Goal: Task Accomplishment & Management: Manage account settings

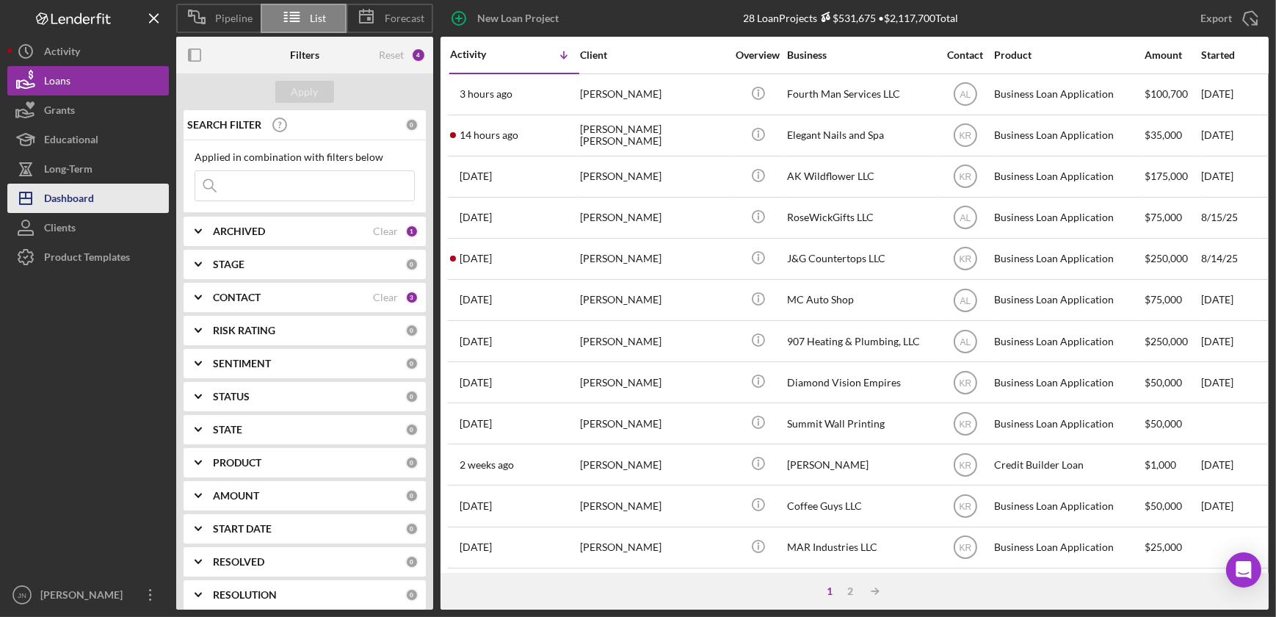
click at [66, 196] on div "Dashboard" at bounding box center [69, 199] width 50 height 33
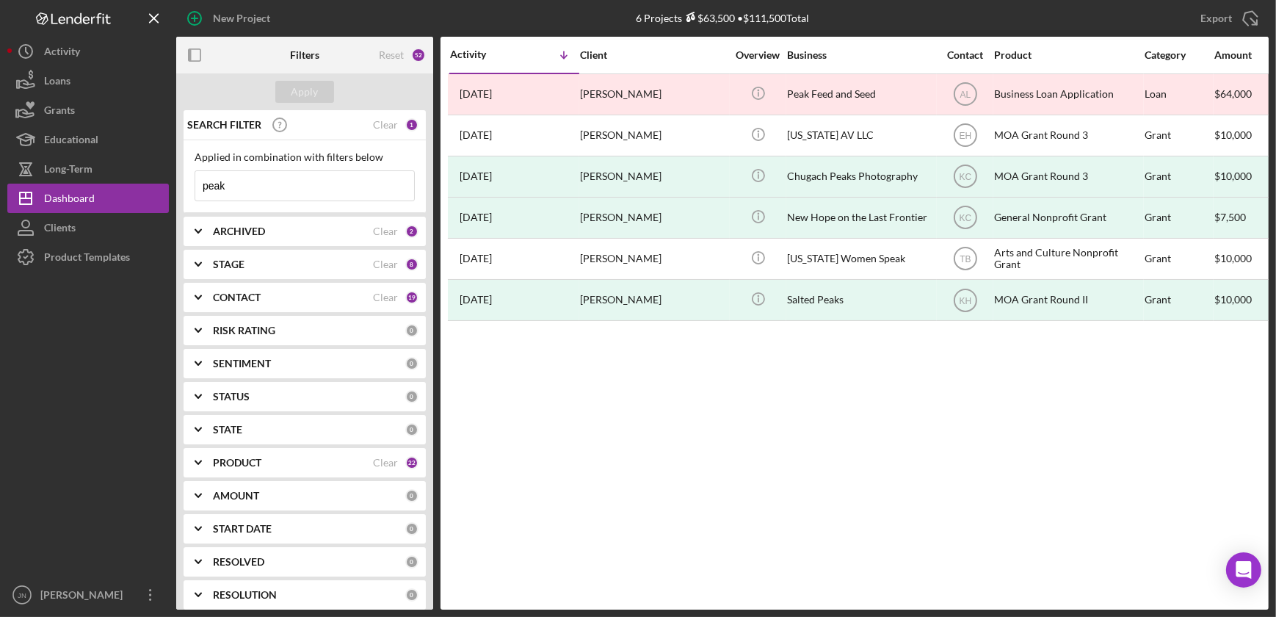
click at [261, 189] on input "peak" at bounding box center [304, 185] width 219 height 29
click at [406, 123] on div "1" at bounding box center [411, 124] width 13 height 13
click at [396, 123] on div "SEARCH FILTER Clear 1" at bounding box center [300, 124] width 235 height 37
drag, startPoint x: 240, startPoint y: 187, endPoint x: 178, endPoint y: 189, distance: 61.7
click at [178, 189] on div "SEARCH FILTER Clear 1 Applied in combination with filters below peak Icon/Menu …" at bounding box center [304, 359] width 257 height 499
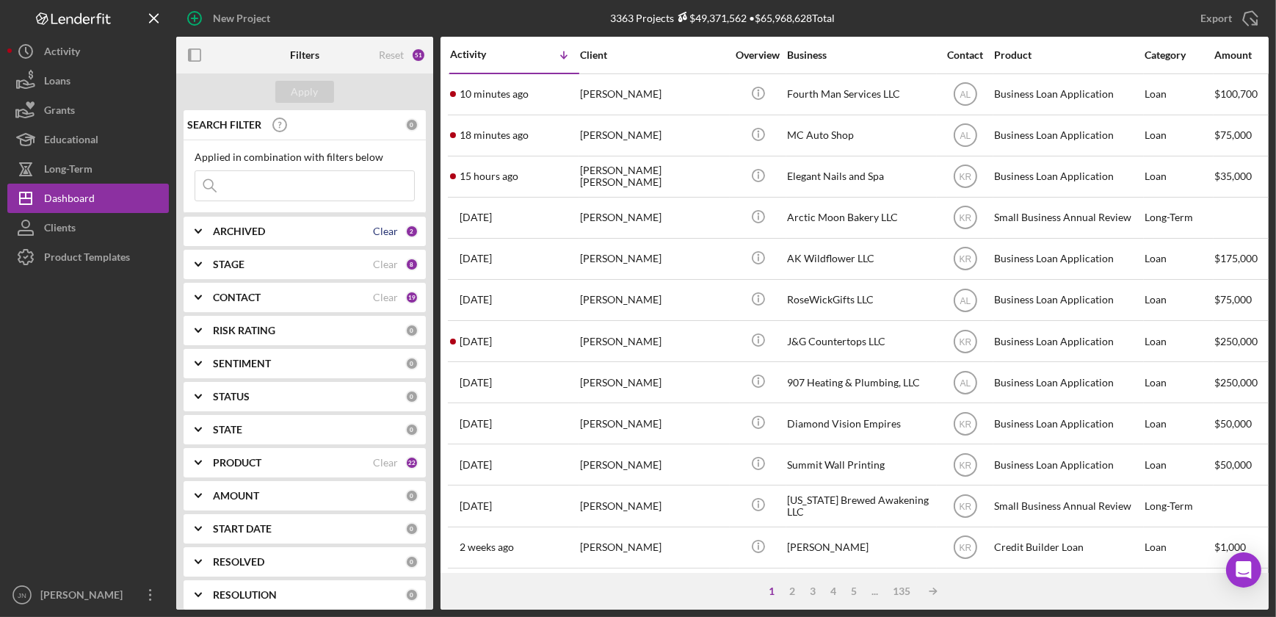
click at [384, 230] on div "Clear" at bounding box center [385, 231] width 25 height 12
click at [257, 226] on b "ARCHIVED" at bounding box center [239, 231] width 52 height 12
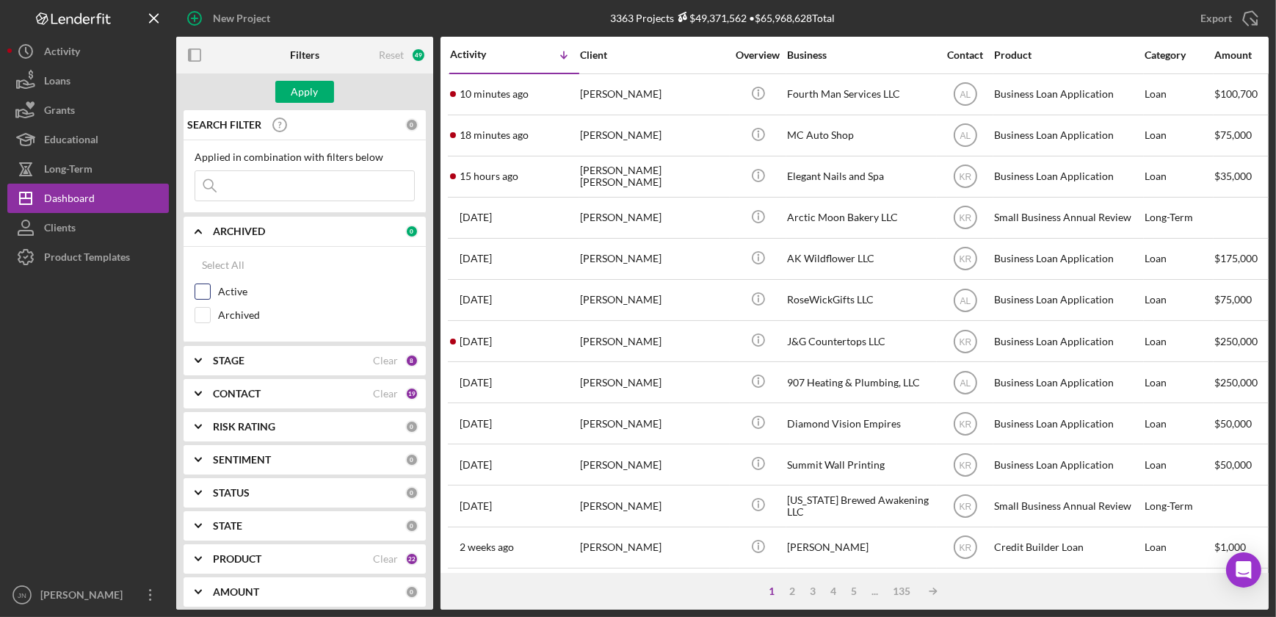
click at [206, 294] on input "Active" at bounding box center [202, 291] width 15 height 15
checkbox input "true"
click at [316, 308] on label "Archived" at bounding box center [316, 315] width 197 height 15
click at [210, 308] on input "Archived" at bounding box center [202, 315] width 15 height 15
click at [300, 77] on div "Apply" at bounding box center [304, 91] width 257 height 37
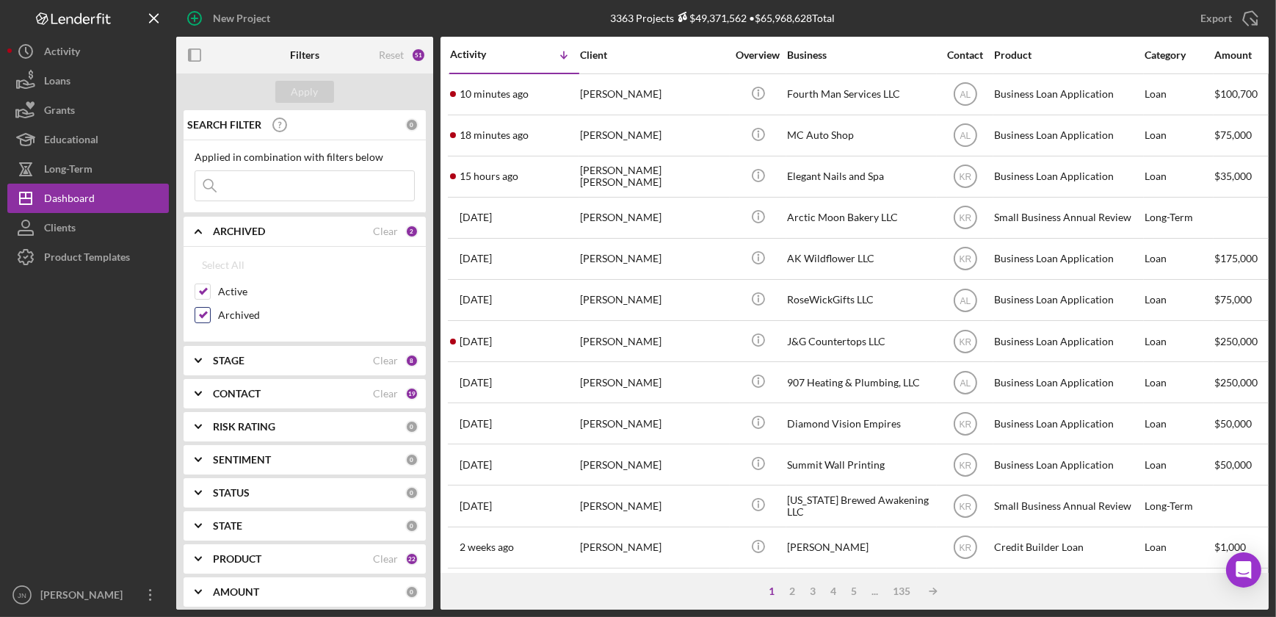
click at [199, 313] on input "Archived" at bounding box center [202, 315] width 15 height 15
checkbox input "false"
click at [316, 90] on div "Apply" at bounding box center [304, 92] width 27 height 22
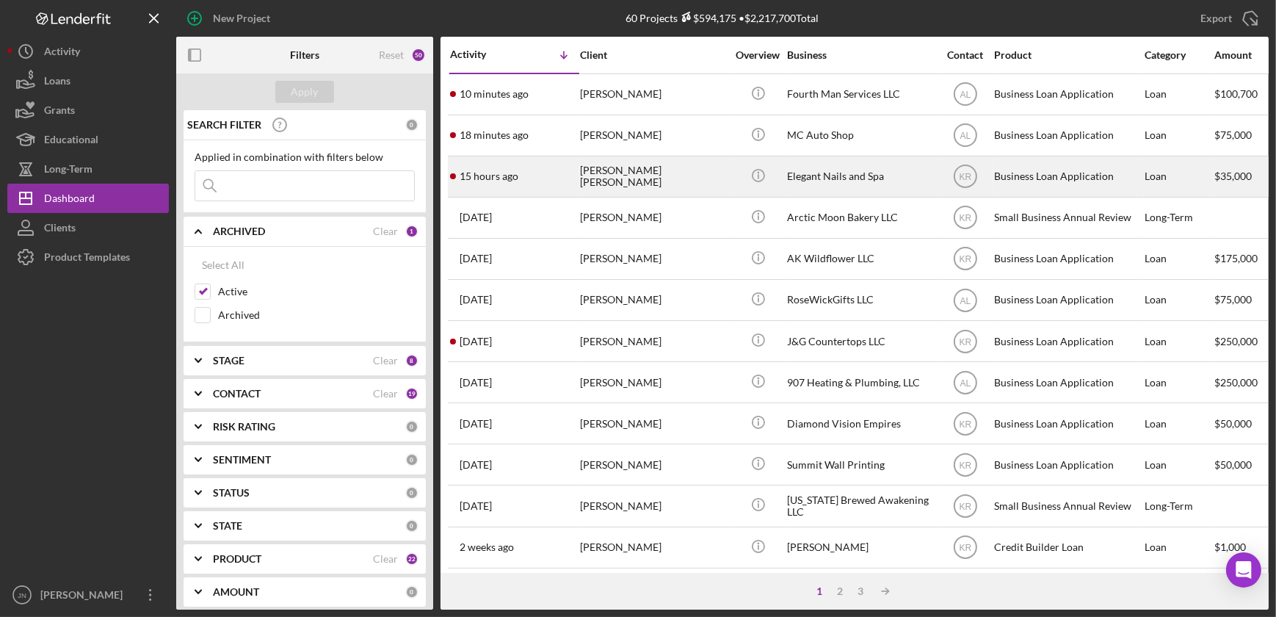
click at [597, 181] on div "[PERSON_NAME] [PERSON_NAME]" at bounding box center [653, 176] width 147 height 39
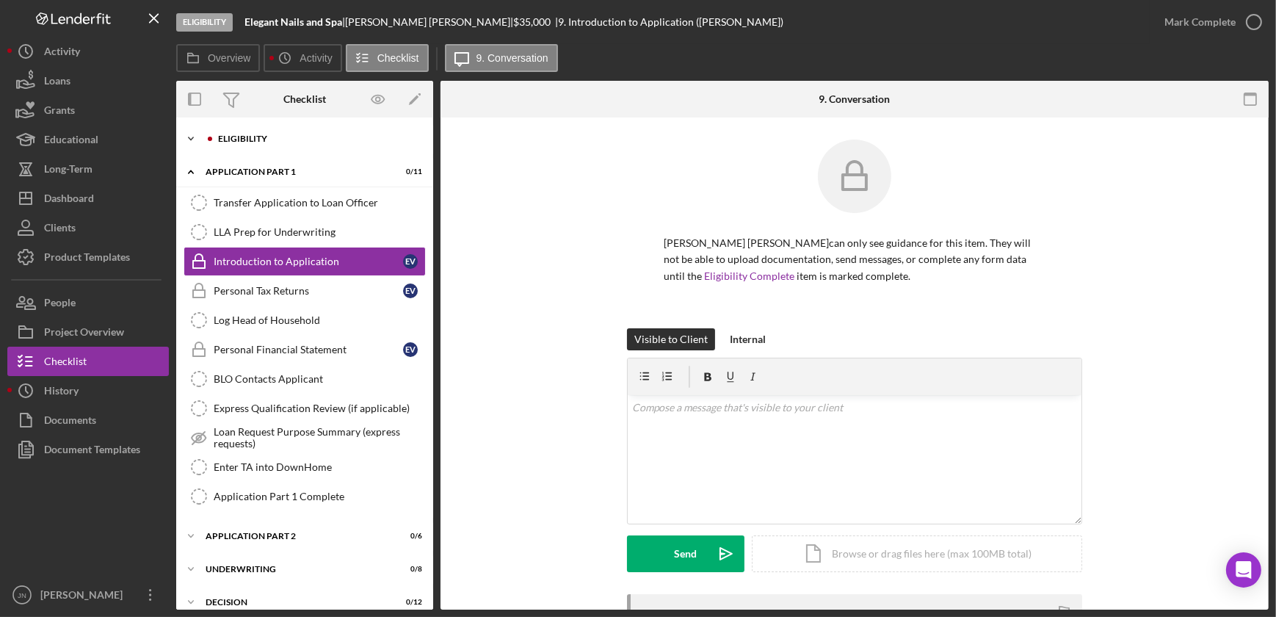
click at [241, 137] on div "Eligibility" at bounding box center [316, 138] width 197 height 9
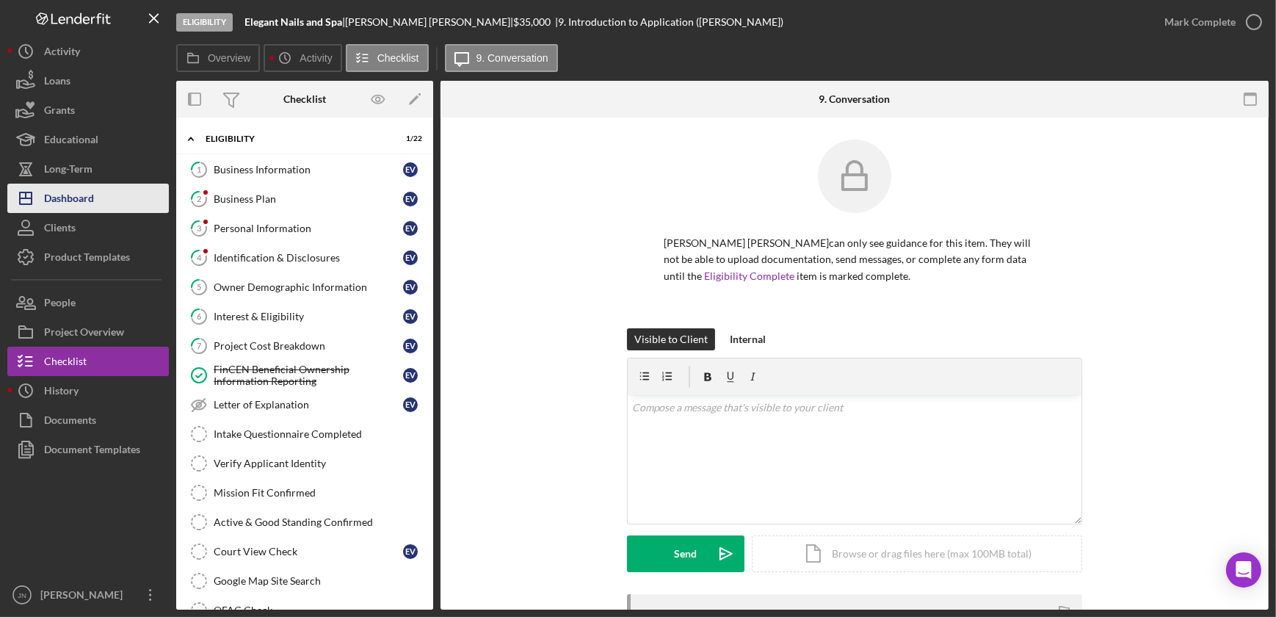
click at [60, 194] on div "Dashboard" at bounding box center [69, 199] width 50 height 33
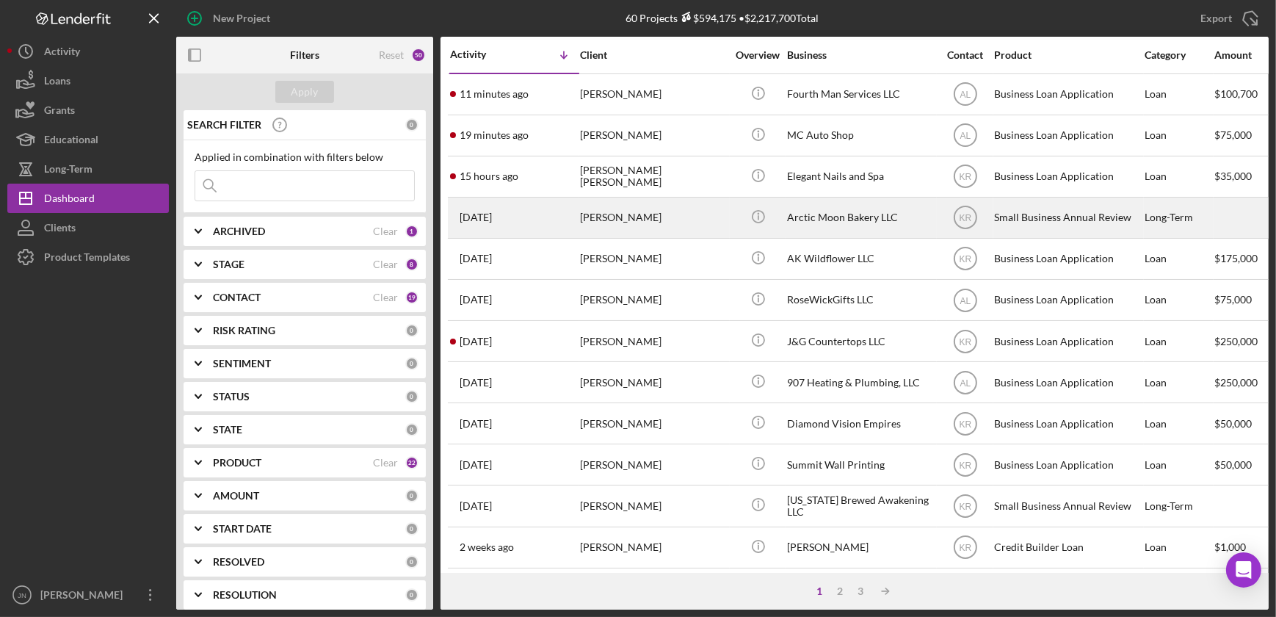
click at [810, 213] on div "Arctic Moon Bakery LLC" at bounding box center [860, 217] width 147 height 39
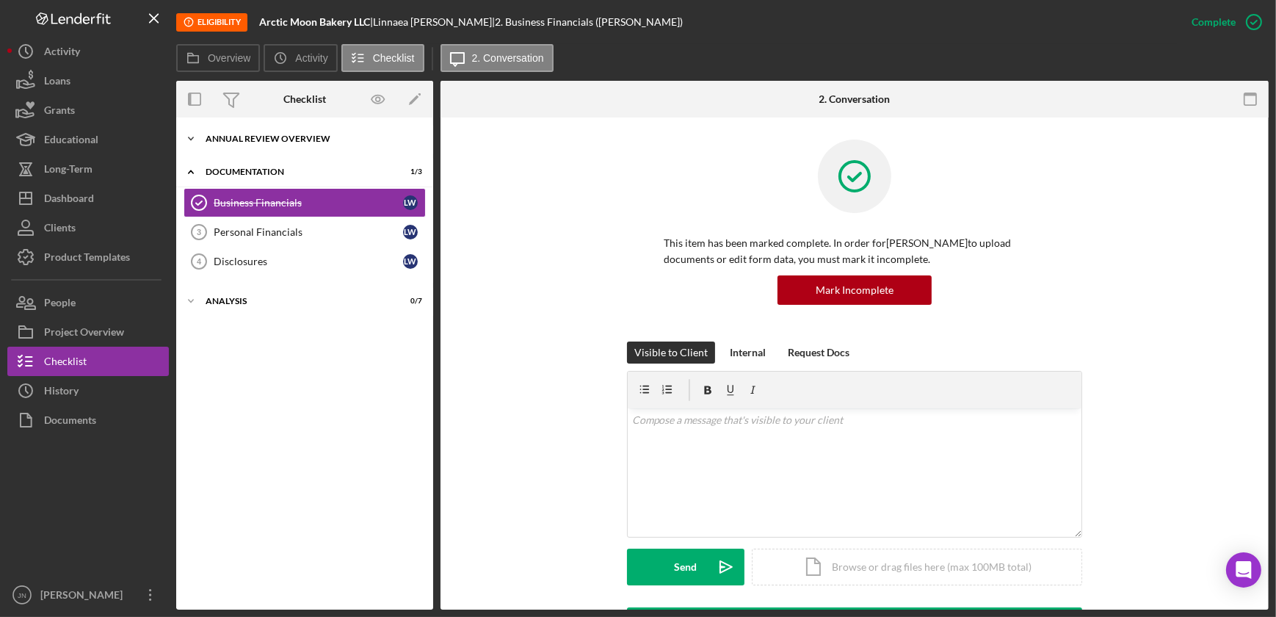
click at [328, 138] on div "Annual Review Overview" at bounding box center [310, 138] width 209 height 9
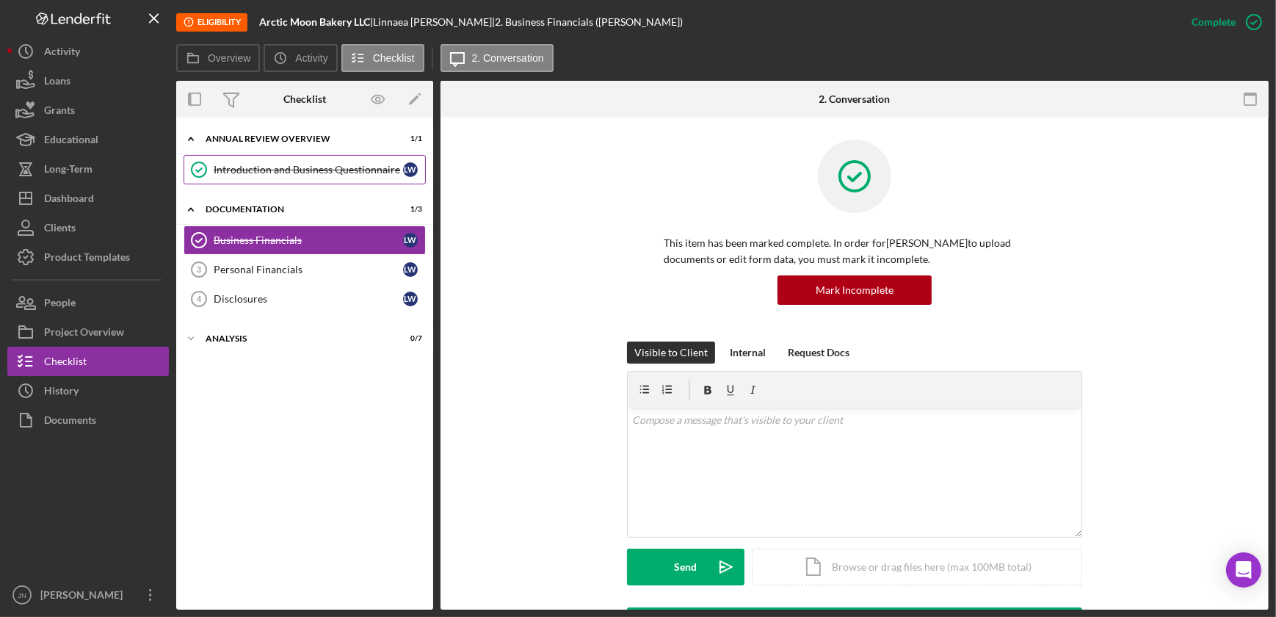
click at [288, 165] on div "Introduction and Business Questionnaire" at bounding box center [308, 170] width 189 height 12
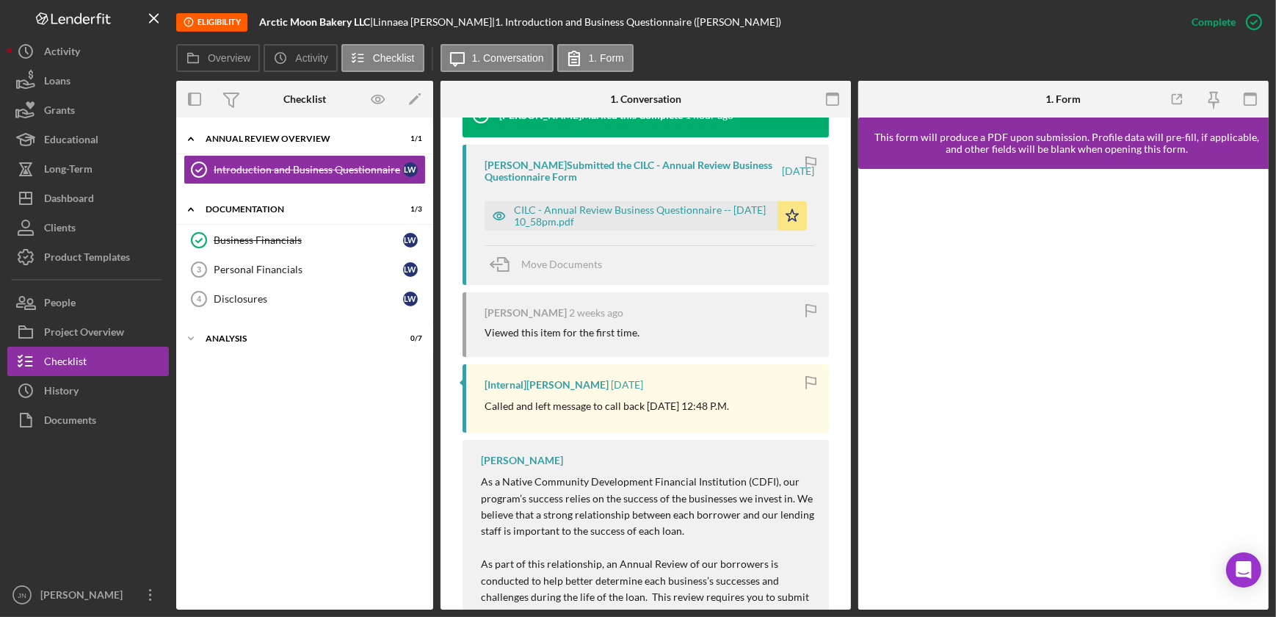
scroll to position [534, 0]
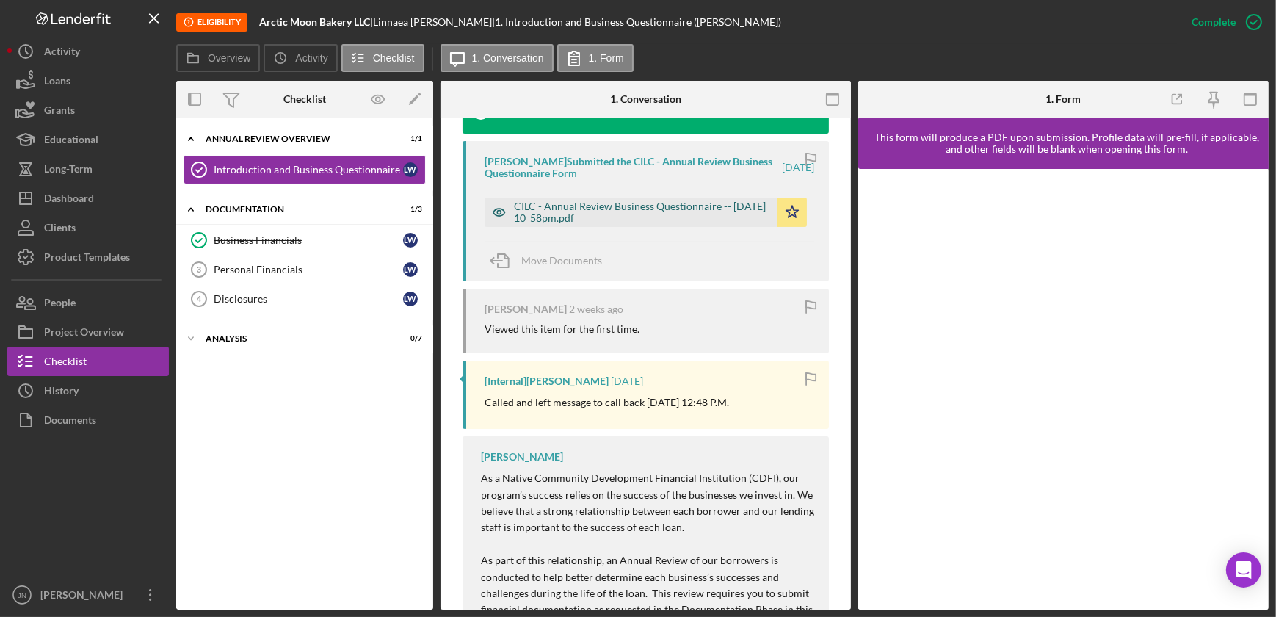
click at [686, 203] on div "CILC - Annual Review Business Questionnaire -- [DATE] 10_58pm.pdf" at bounding box center [642, 211] width 256 height 23
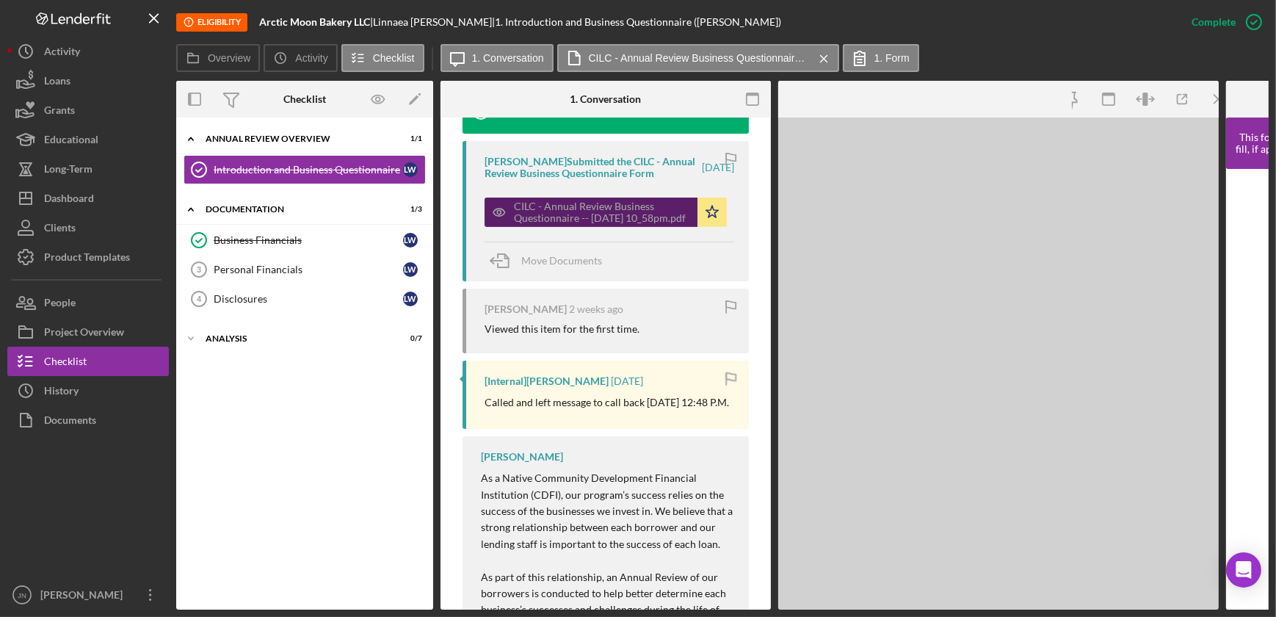
scroll to position [550, 0]
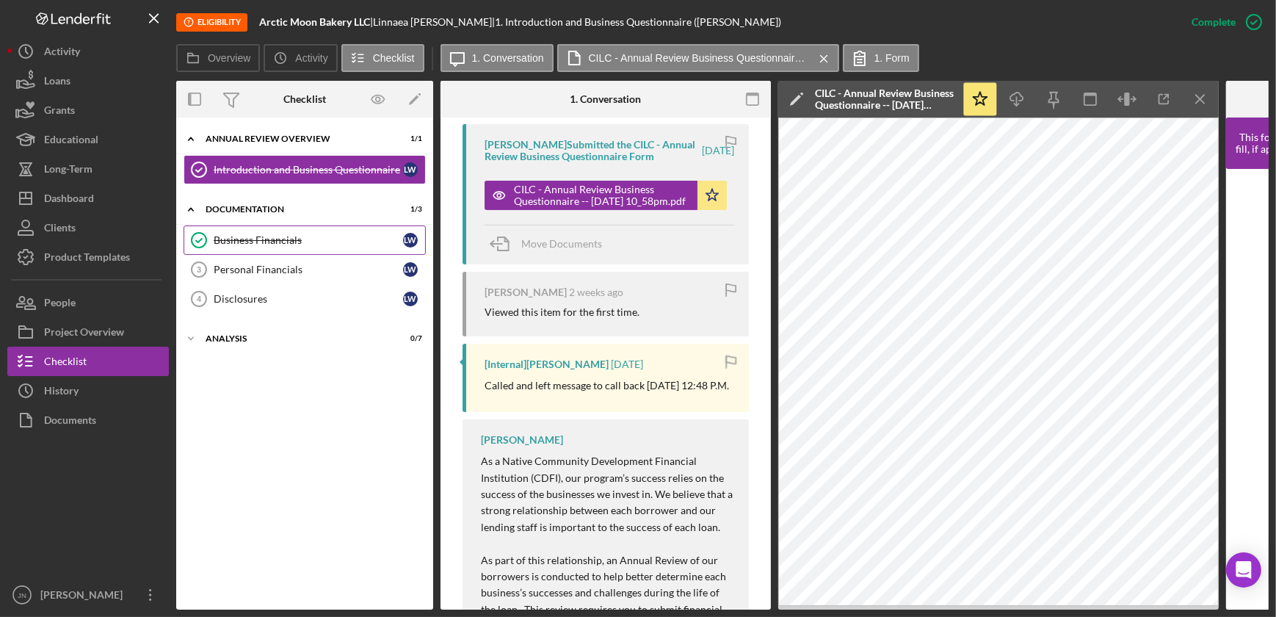
click at [304, 240] on div "Business Financials" at bounding box center [308, 240] width 189 height 12
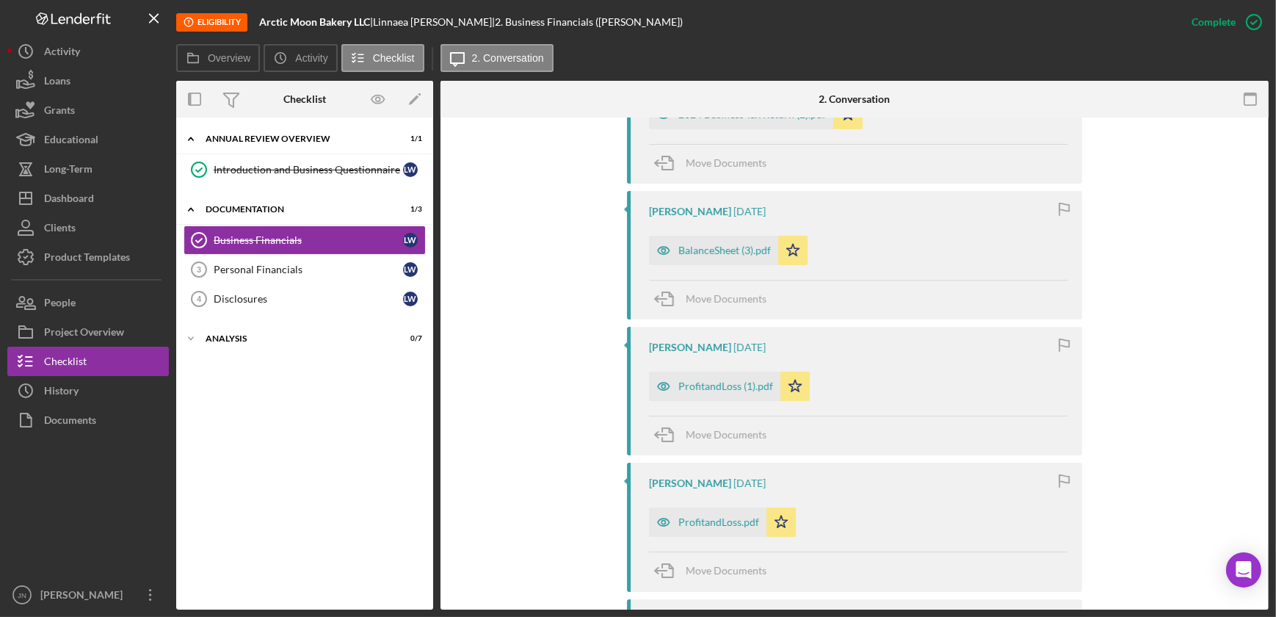
scroll to position [600, 0]
click at [694, 385] on div "ProfitandLoss (1).pdf" at bounding box center [725, 389] width 95 height 12
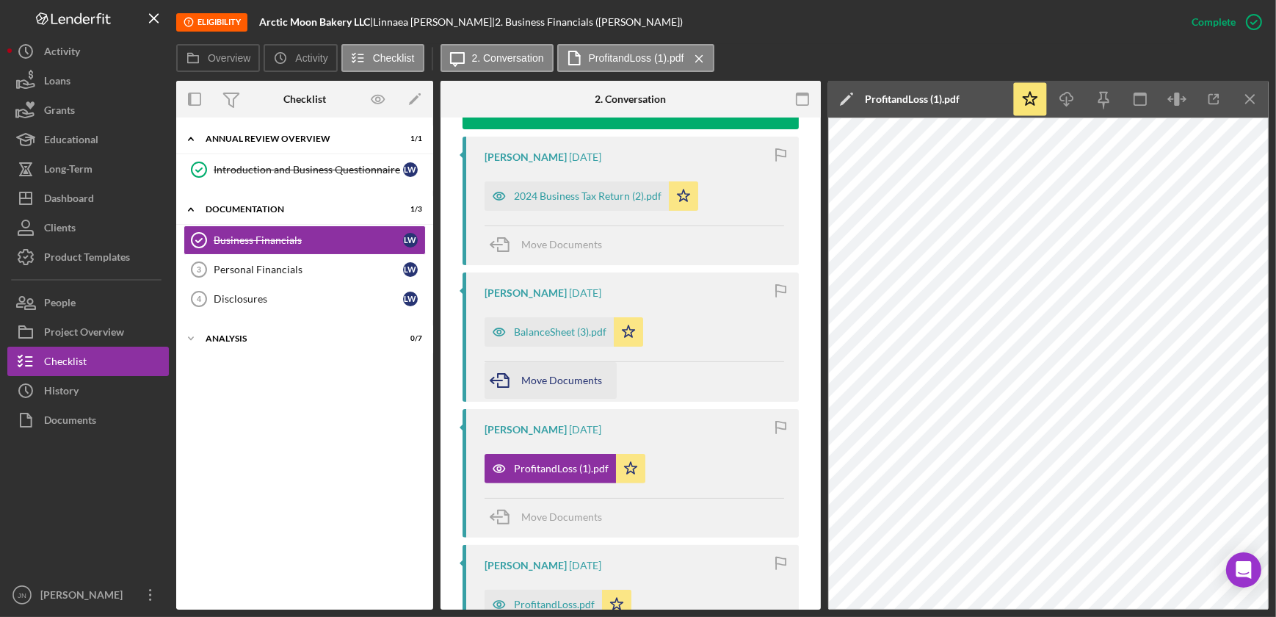
scroll to position [417, 0]
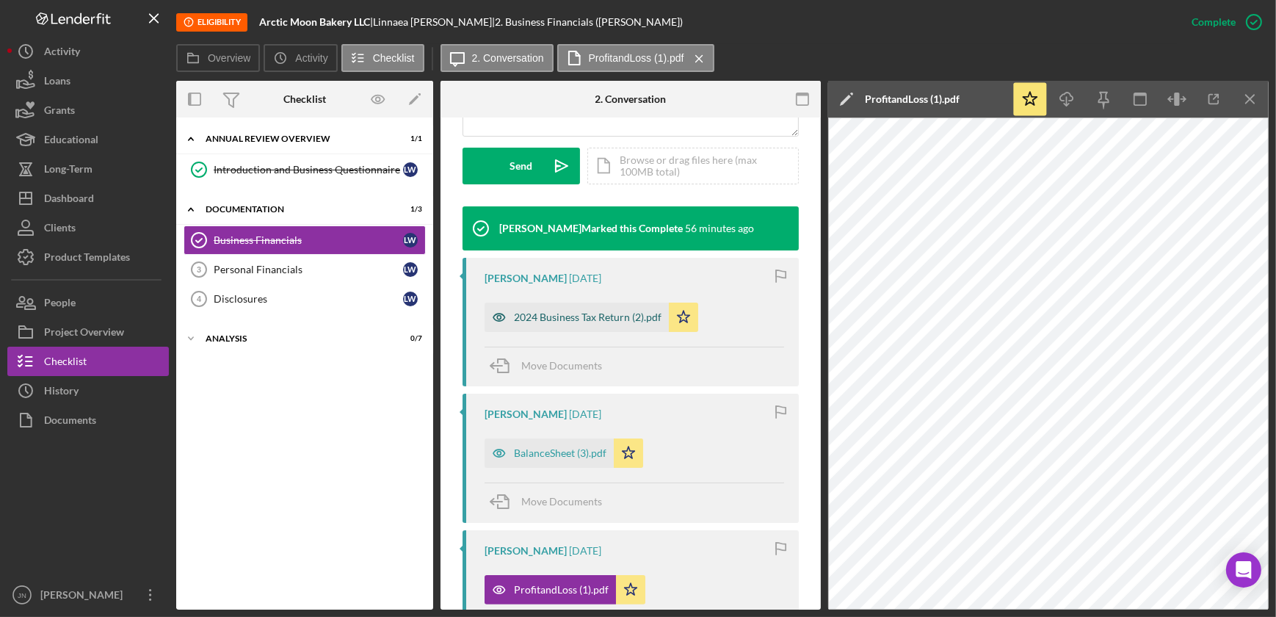
click at [570, 320] on div "2024 Business Tax Return (2).pdf" at bounding box center [588, 317] width 148 height 12
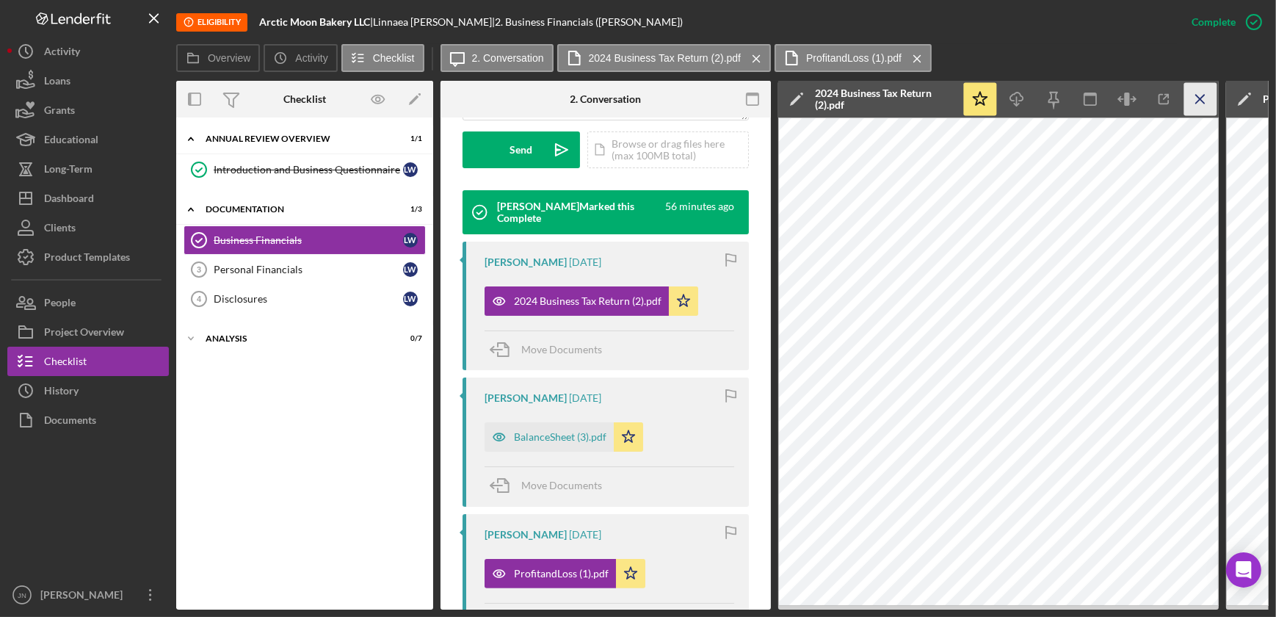
click at [1204, 98] on icon "Icon/Menu Close" at bounding box center [1200, 99] width 33 height 33
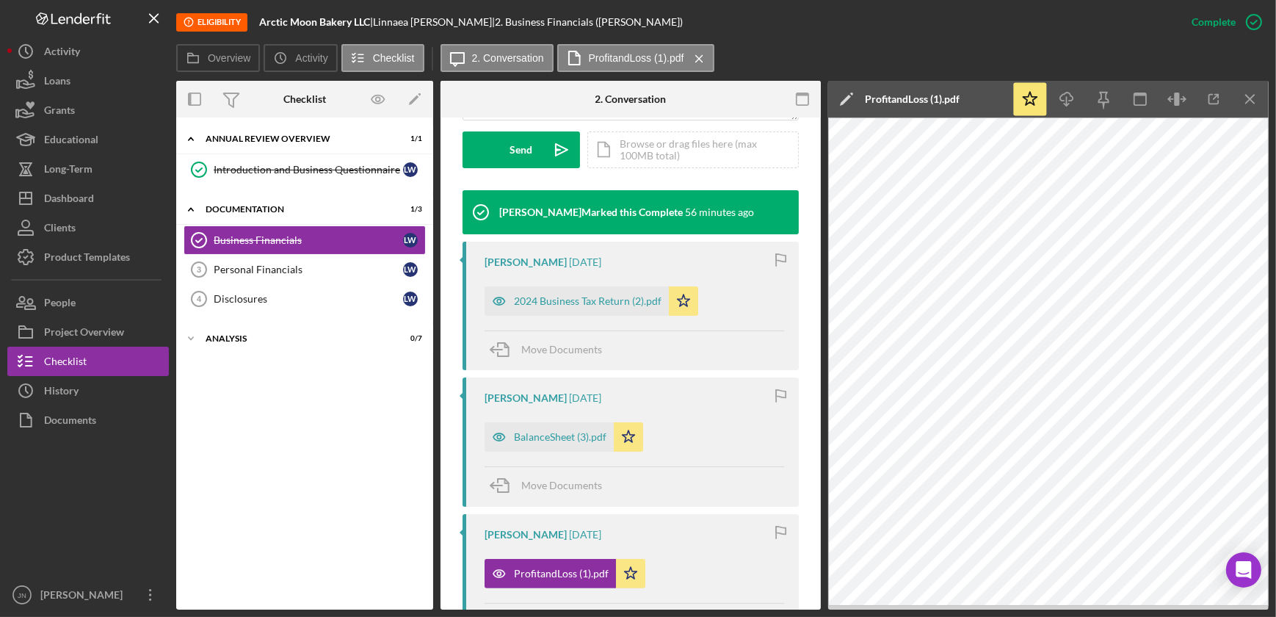
scroll to position [417, 0]
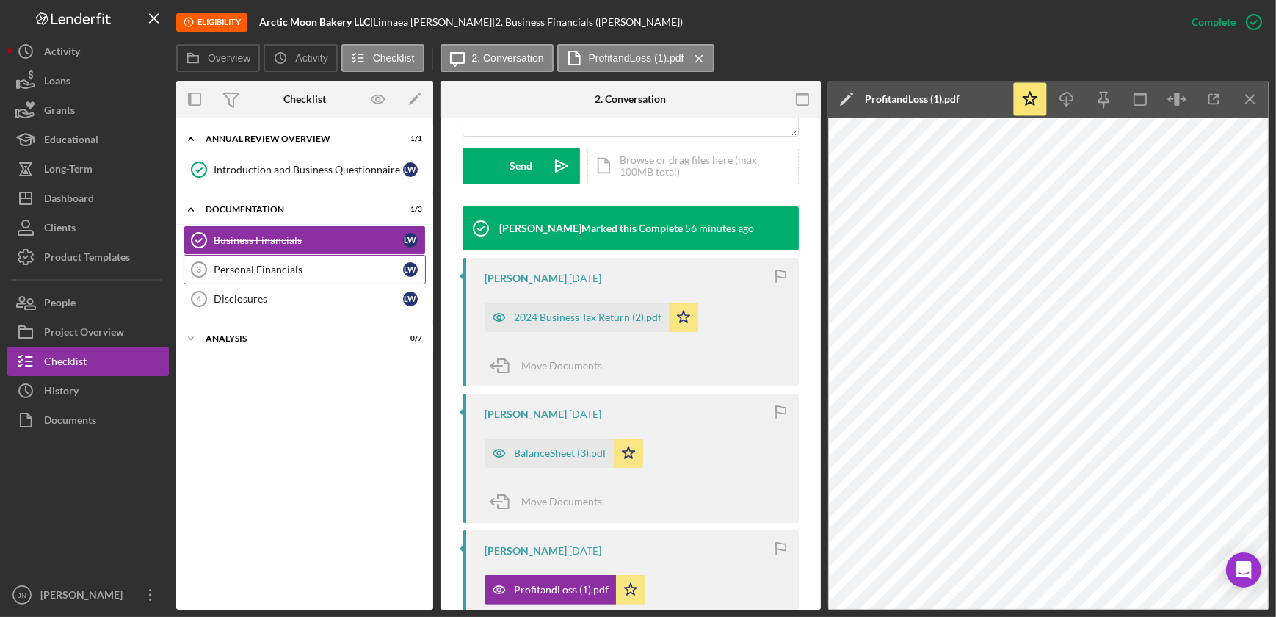
click at [274, 266] on div "Personal Financials" at bounding box center [308, 269] width 189 height 12
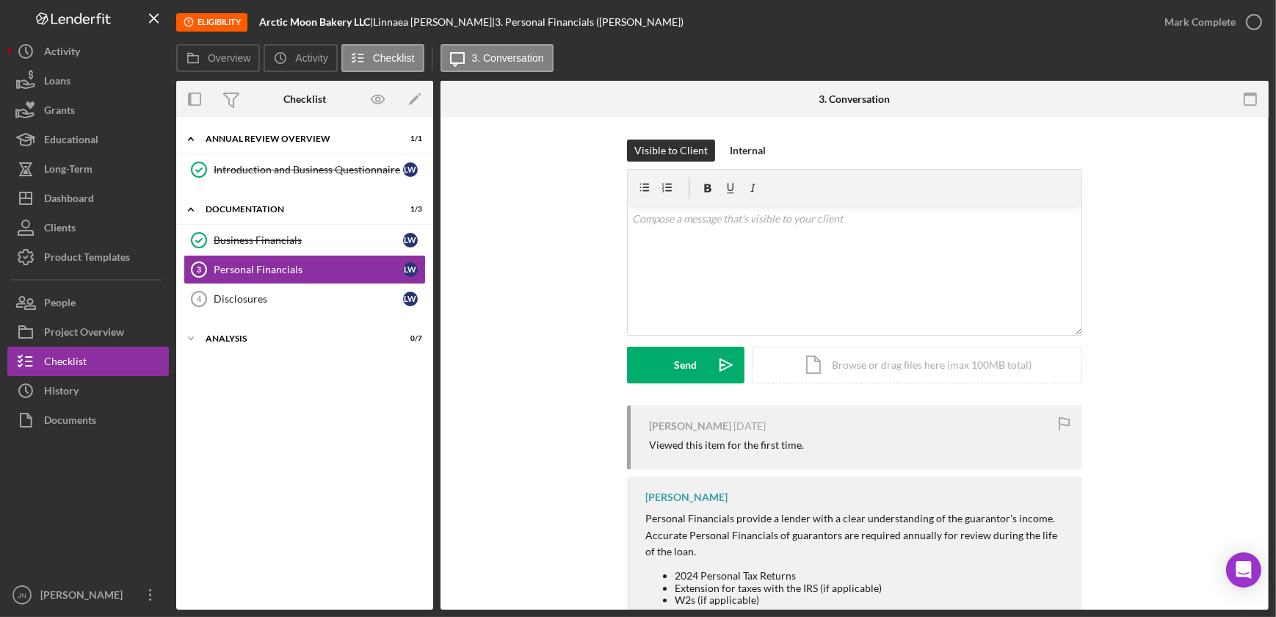
scroll to position [54, 0]
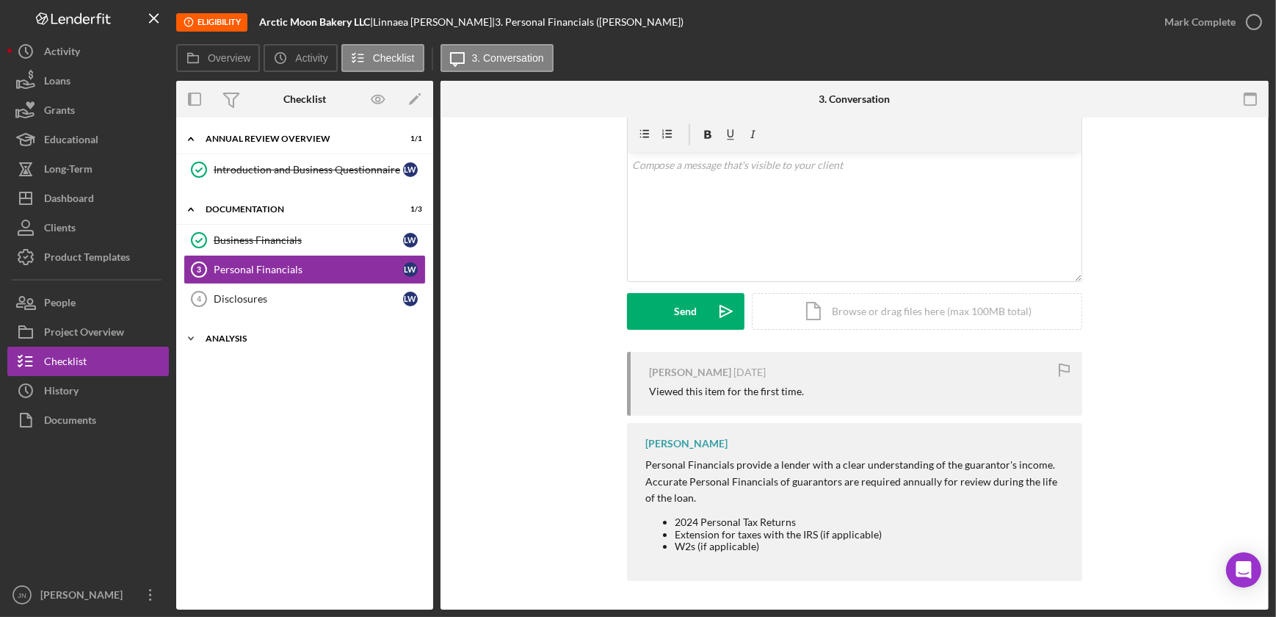
click at [244, 343] on div "Icon/Expander Analysis 0 / 7" at bounding box center [304, 338] width 257 height 29
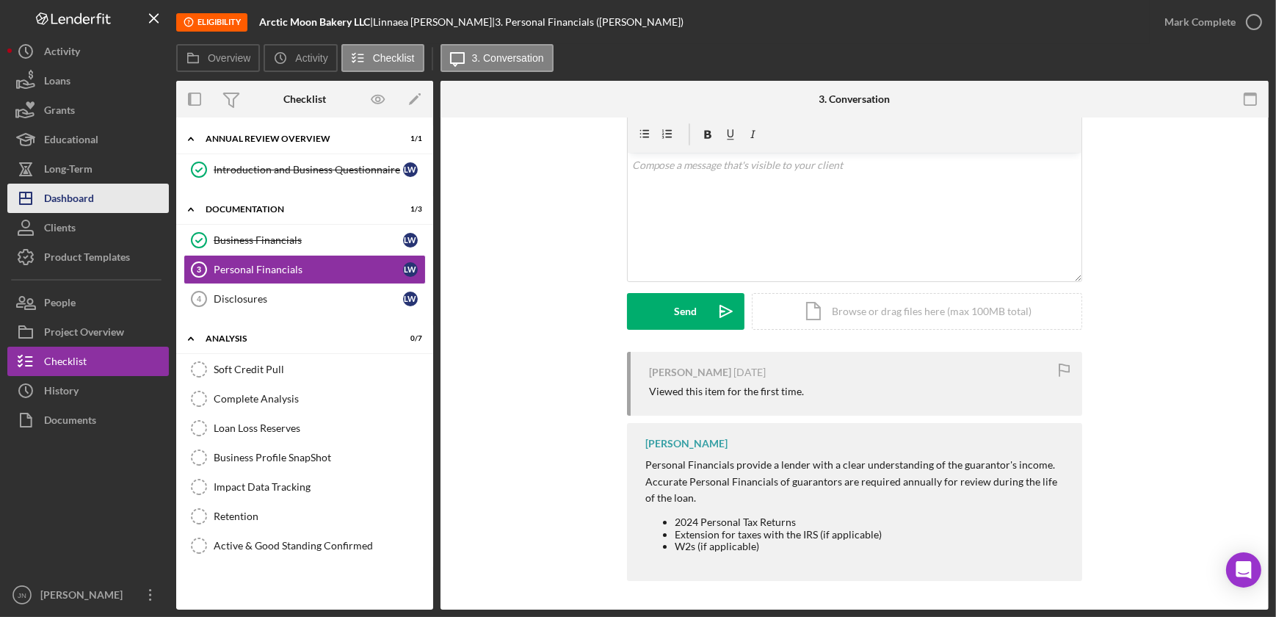
click at [65, 197] on div "Dashboard" at bounding box center [69, 199] width 50 height 33
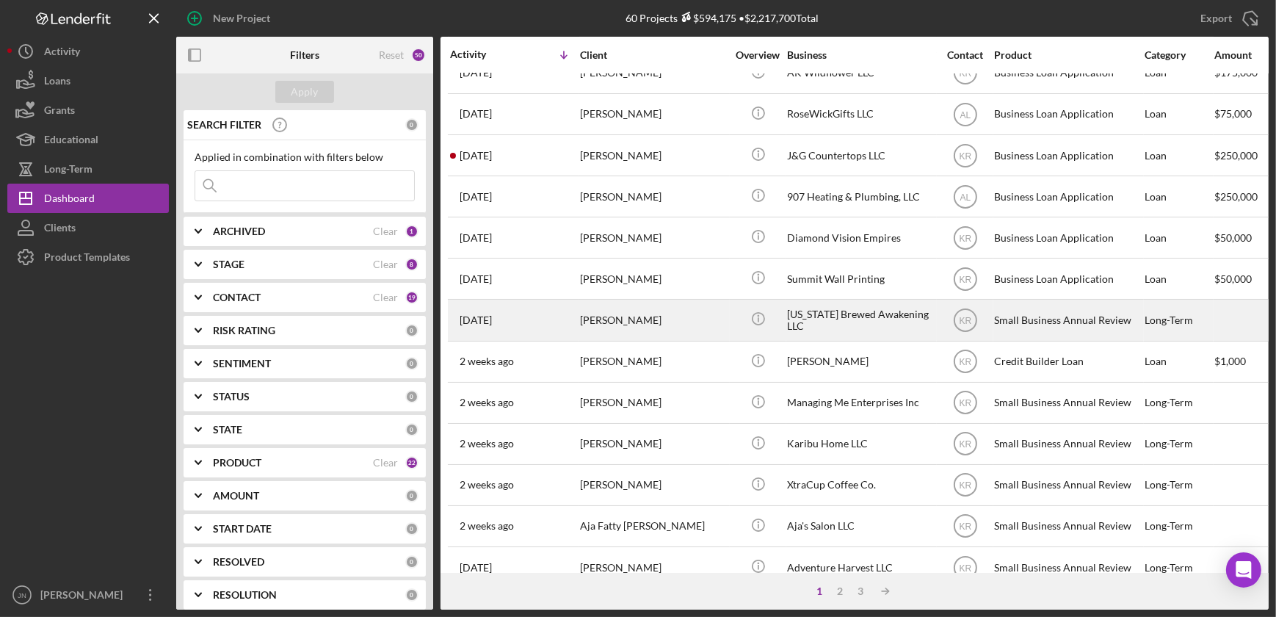
scroll to position [266, 0]
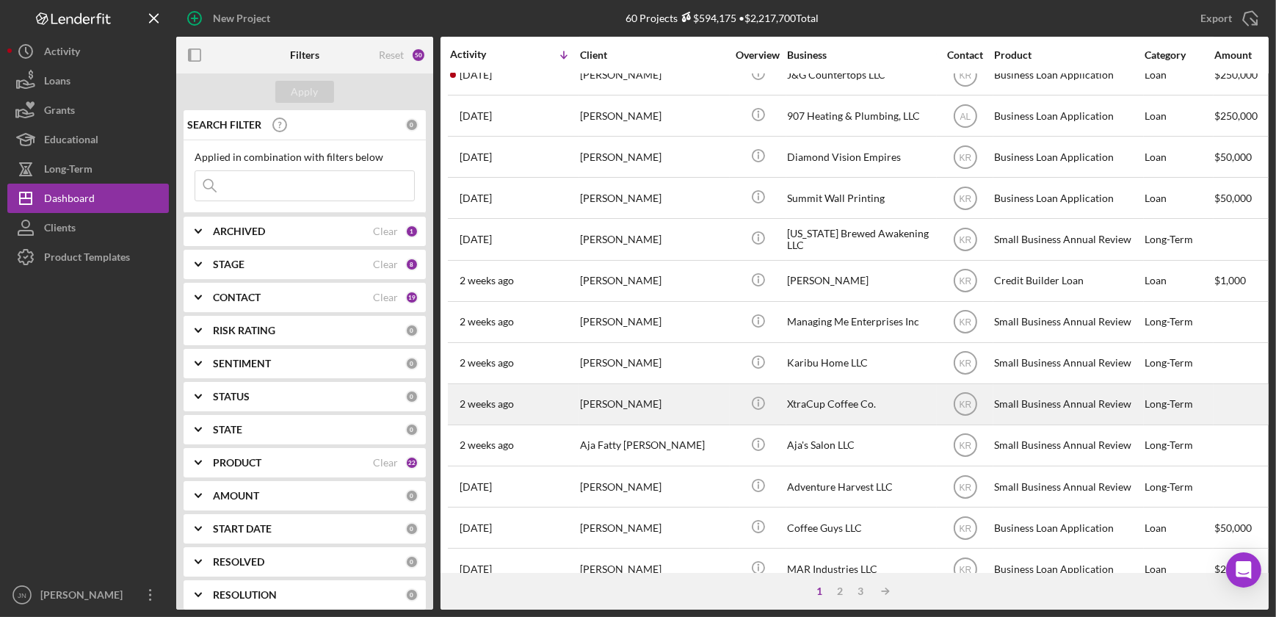
click at [595, 407] on div "[PERSON_NAME]" at bounding box center [653, 404] width 147 height 39
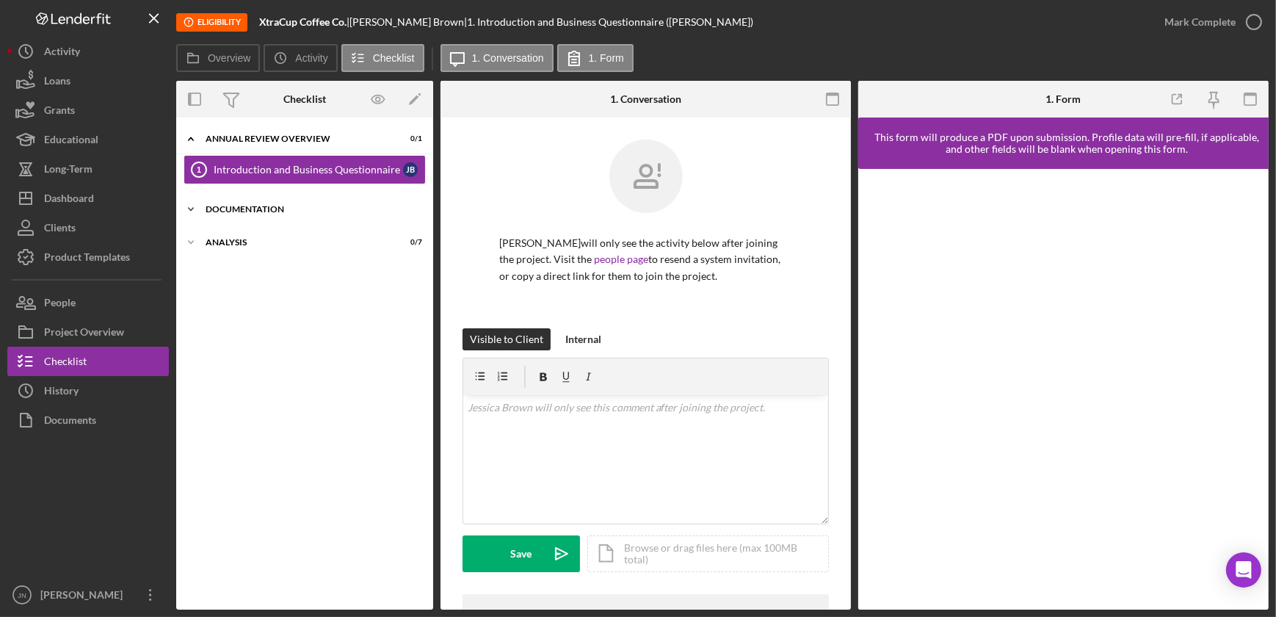
click at [213, 211] on div "Documentation" at bounding box center [310, 209] width 209 height 9
